Goal: Check status: Check status

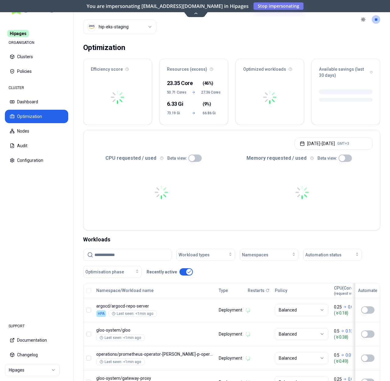
click at [127, 29] on html "Hipages ORGANISATION Clusters Policies CLUSTER Dashboard Optimization Nodes Aud…" at bounding box center [195, 190] width 390 height 381
click at [232, 33] on html "Hipages ORGANISATION Clusters Policies CLUSTER Dashboard Optimization Nodes Aud…" at bounding box center [195, 190] width 390 height 381
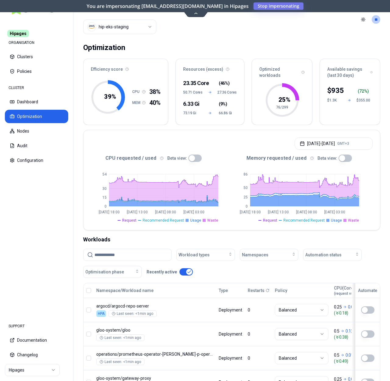
click at [137, 253] on input at bounding box center [130, 255] width 73 height 12
paste input "**********"
type input "**********"
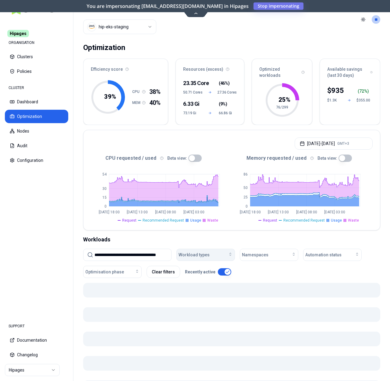
scroll to position [51, 0]
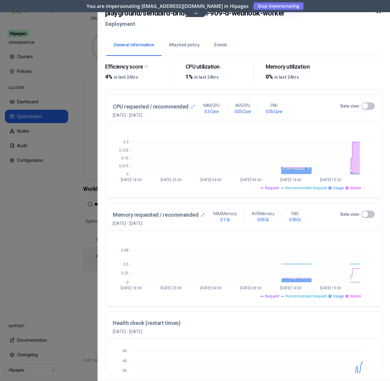
scroll to position [96, 0]
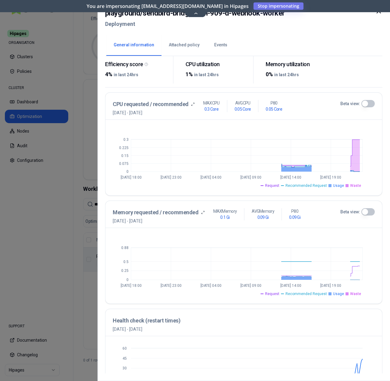
click at [364, 100] on button "Beta view:" at bounding box center [368, 103] width 13 height 7
click at [366, 212] on button "Beta view:" at bounding box center [368, 211] width 13 height 7
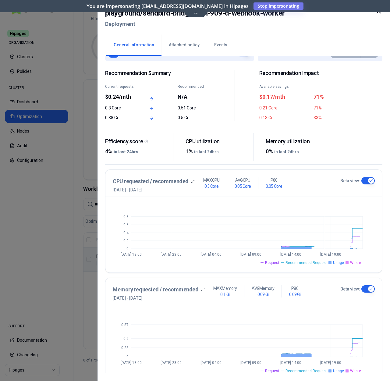
scroll to position [0, 0]
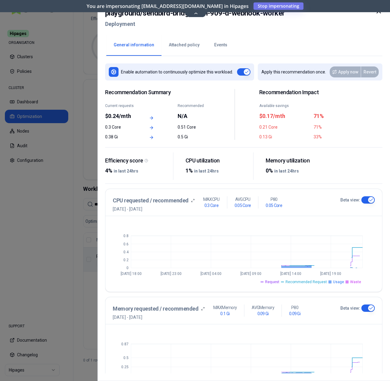
click at [211, 45] on button "Events" at bounding box center [221, 44] width 28 height 21
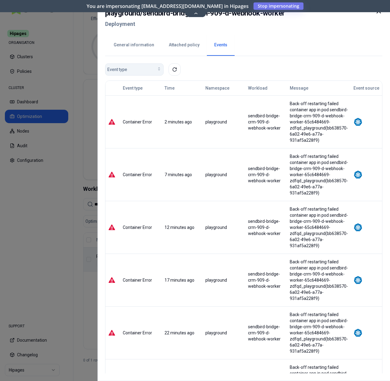
click at [140, 75] on button "Event type" at bounding box center [134, 69] width 59 height 12
click at [137, 80] on span "Automation Status Changed" at bounding box center [135, 83] width 53 height 6
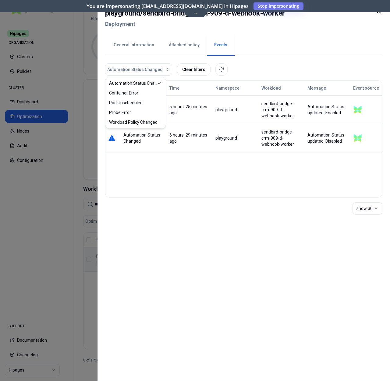
click at [236, 217] on div "show: 30" at bounding box center [243, 209] width 277 height 22
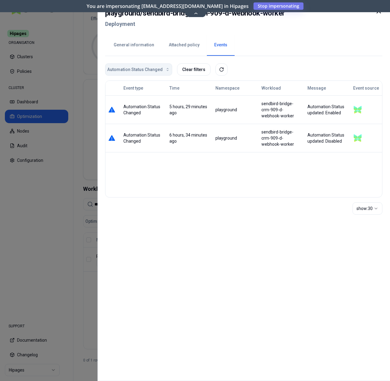
click at [151, 68] on span "Automation Status Changed" at bounding box center [134, 69] width 55 height 6
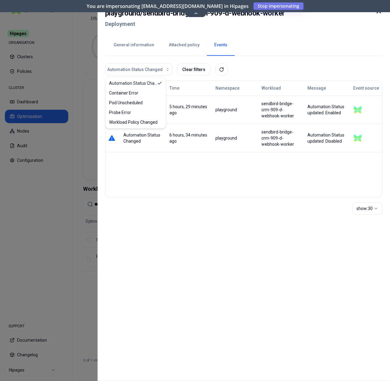
click at [202, 71] on button "Clear filters" at bounding box center [194, 69] width 34 height 12
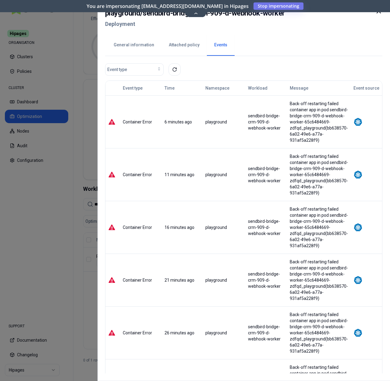
click at [132, 42] on button "General information" at bounding box center [133, 44] width 55 height 21
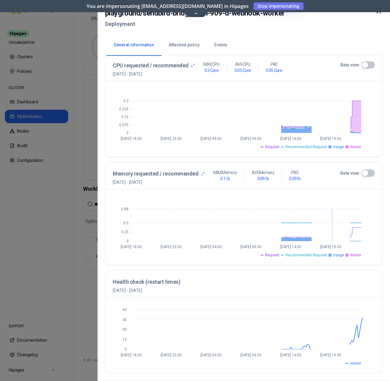
scroll to position [135, 0]
